Goal: Task Accomplishment & Management: Manage account settings

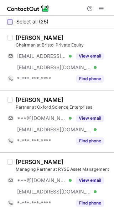
click at [9, 22] on div at bounding box center [10, 22] width 6 height 6
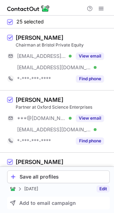
click at [100, 190] on link "Edit" at bounding box center [102, 188] width 13 height 7
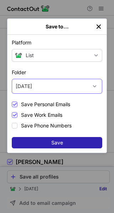
click at [54, 85] on div "[DATE]" at bounding box center [49, 86] width 75 height 11
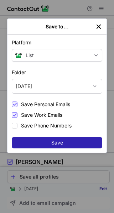
click at [98, 27] on img "left-button" at bounding box center [98, 26] width 7 height 7
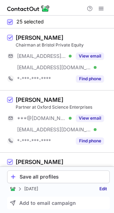
click at [10, 23] on span at bounding box center [10, 22] width 6 height 6
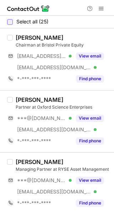
click at [10, 23] on div at bounding box center [10, 22] width 6 height 6
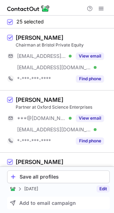
click at [104, 191] on link "Edit" at bounding box center [102, 188] width 13 height 7
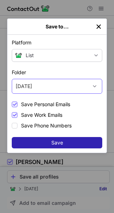
click at [87, 85] on div "[DATE]" at bounding box center [49, 86] width 75 height 11
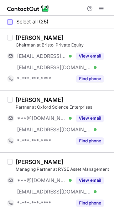
click at [12, 23] on div at bounding box center [10, 22] width 6 height 6
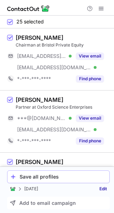
click at [89, 180] on button "Save all profiles" at bounding box center [58, 177] width 102 height 13
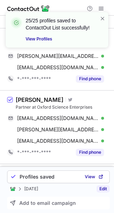
click at [102, 189] on link "Edit" at bounding box center [102, 188] width 13 height 7
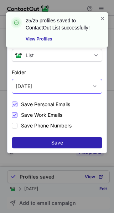
click at [45, 87] on div "[DATE]" at bounding box center [49, 86] width 75 height 11
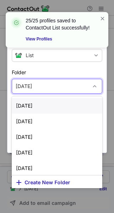
click at [48, 100] on div "[DATE]" at bounding box center [57, 106] width 90 height 16
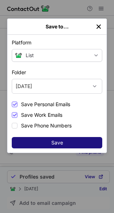
click at [65, 145] on button "Save" at bounding box center [57, 142] width 90 height 11
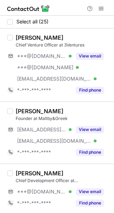
click at [9, 22] on div at bounding box center [10, 22] width 6 height 6
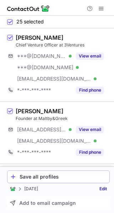
click at [83, 178] on div "Save all profiles" at bounding box center [63, 177] width 87 height 6
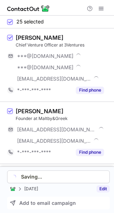
click at [103, 187] on link "Edit" at bounding box center [102, 188] width 13 height 7
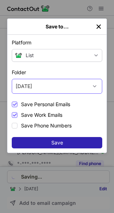
click at [58, 86] on div "[DATE]" at bounding box center [49, 86] width 75 height 11
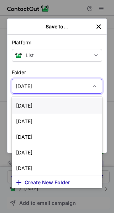
click at [97, 28] on img "left-button" at bounding box center [98, 26] width 7 height 7
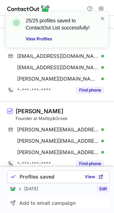
click at [101, 188] on link "Edit" at bounding box center [102, 188] width 13 height 7
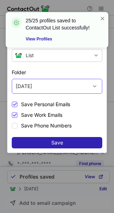
click at [54, 85] on div "[DATE]" at bounding box center [49, 86] width 75 height 11
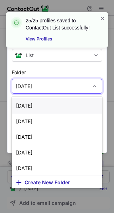
click at [50, 103] on div "[DATE]" at bounding box center [57, 106] width 90 height 16
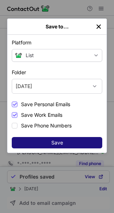
click at [59, 145] on span "Save" at bounding box center [57, 143] width 12 height 6
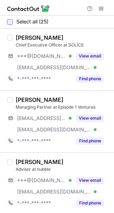
click at [10, 21] on div at bounding box center [10, 22] width 6 height 6
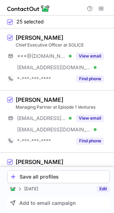
click at [103, 188] on link "Edit" at bounding box center [102, 188] width 13 height 7
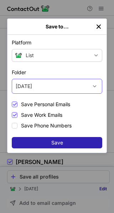
click at [71, 86] on div "August 22" at bounding box center [49, 86] width 75 height 11
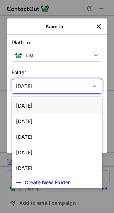
click at [66, 104] on div "August 25" at bounding box center [57, 106] width 90 height 16
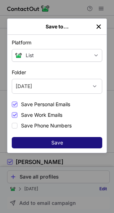
click at [74, 147] on button "Save" at bounding box center [57, 142] width 90 height 11
